Goal: Use online tool/utility: Use online tool/utility

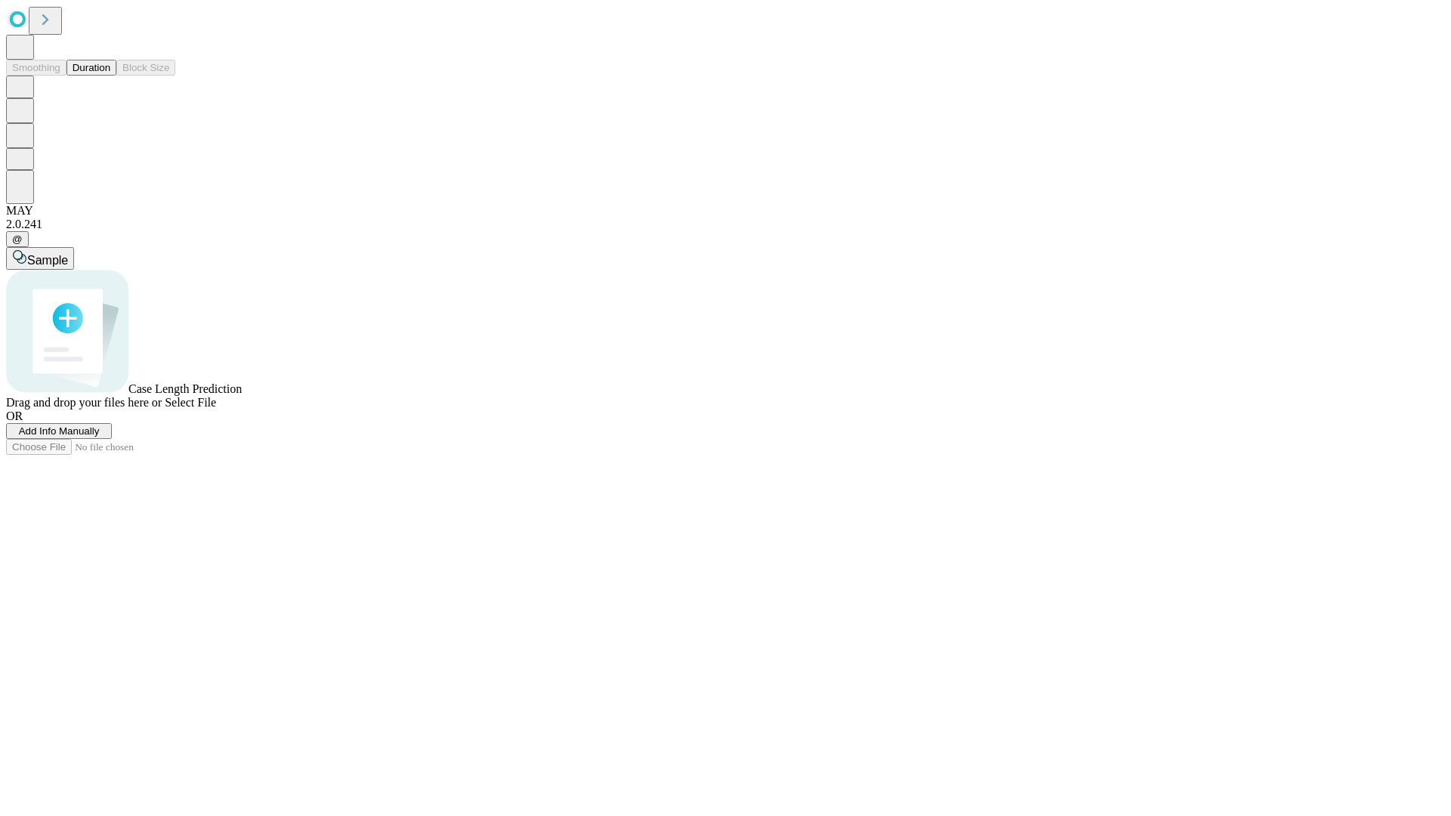
click at [110, 76] on button "Duration" at bounding box center [92, 68] width 50 height 16
click at [68, 254] on span "Sample" at bounding box center [47, 260] width 41 height 13
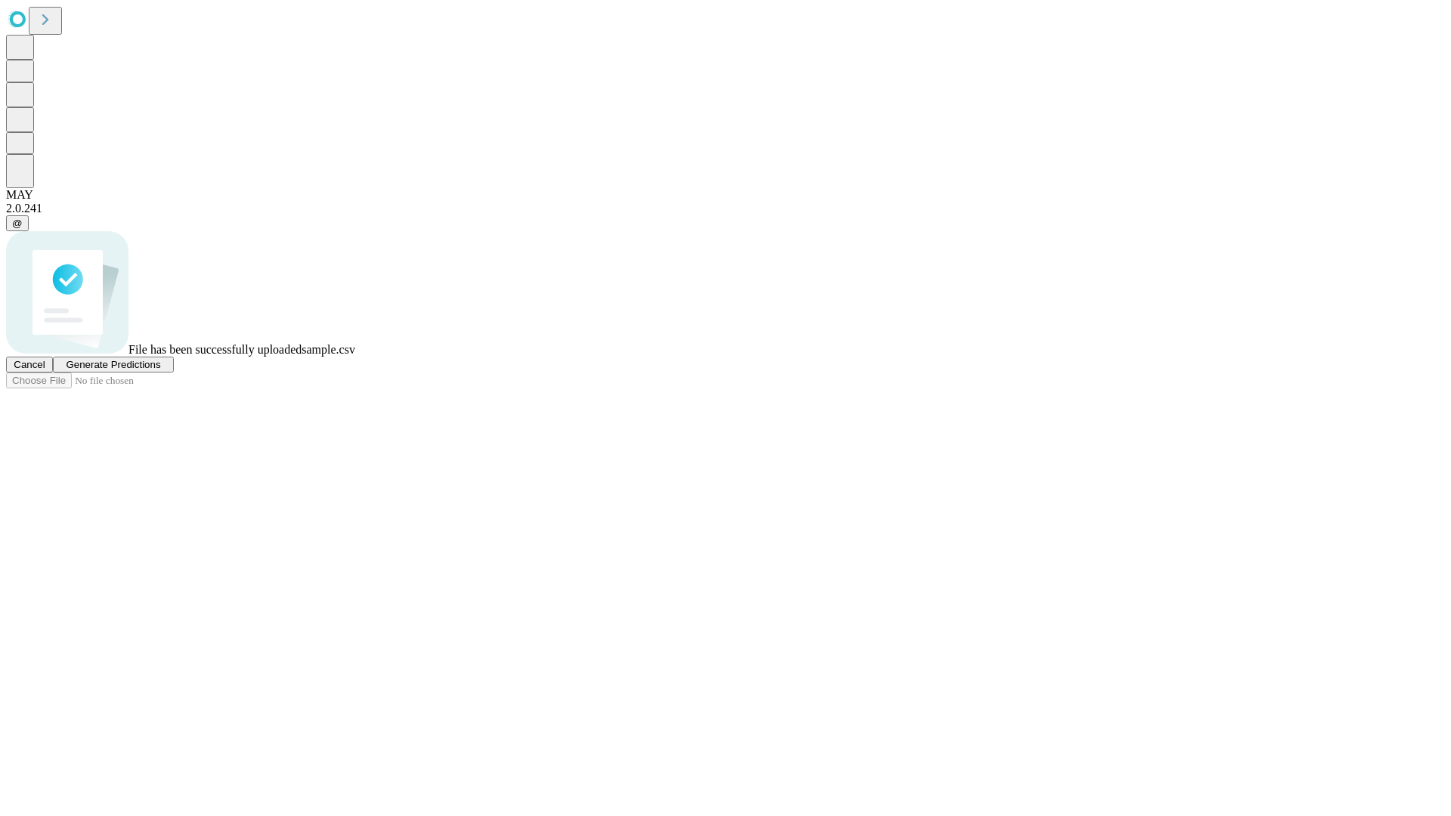
click at [160, 370] on span "Generate Predictions" at bounding box center [113, 364] width 94 height 11
